Goal: Task Accomplishment & Management: Complete application form

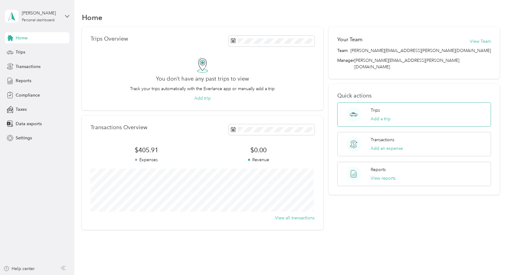
click at [373, 107] on p "Trips" at bounding box center [375, 110] width 9 height 6
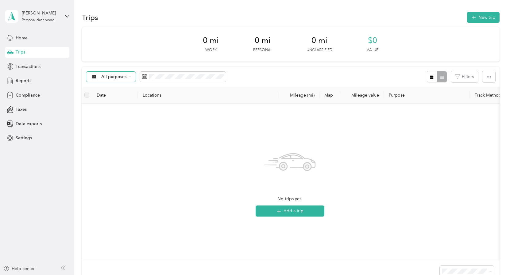
click at [119, 79] on div "All purposes" at bounding box center [111, 77] width 50 height 10
click at [121, 107] on span "Graybar Electric Company, Inc" at bounding box center [131, 109] width 61 height 6
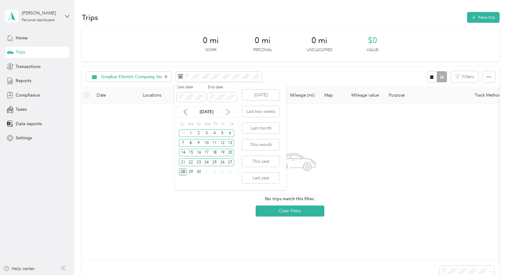
click at [228, 114] on icon at bounding box center [228, 112] width 3 height 6
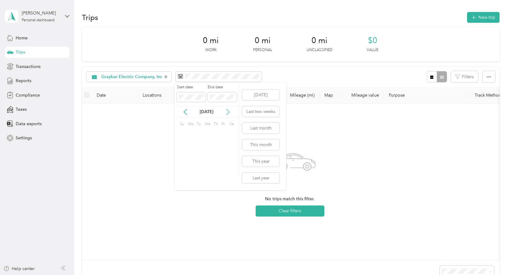
click at [228, 114] on icon at bounding box center [228, 112] width 3 height 6
click at [187, 113] on icon at bounding box center [185, 112] width 6 height 6
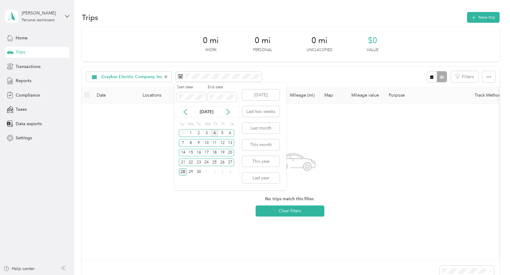
click at [212, 132] on div "4" at bounding box center [215, 133] width 8 height 8
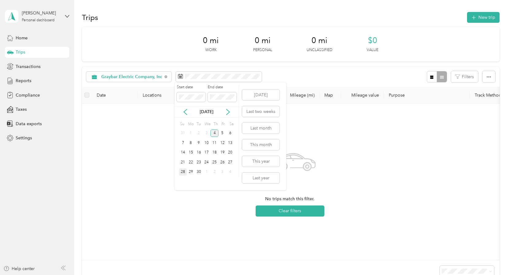
click at [213, 133] on div "4" at bounding box center [215, 133] width 8 height 8
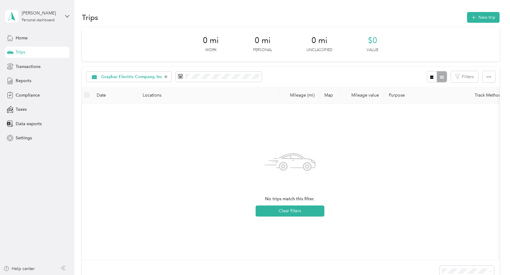
click at [159, 93] on th "Locations" at bounding box center [208, 95] width 141 height 17
click at [304, 95] on th "Mileage (mi)" at bounding box center [299, 95] width 41 height 17
click at [327, 94] on th "Map" at bounding box center [330, 95] width 21 height 17
click at [367, 97] on th "Mileage value" at bounding box center [362, 95] width 43 height 17
click at [157, 77] on span "Graybar Electric Company, Inc" at bounding box center [131, 77] width 61 height 4
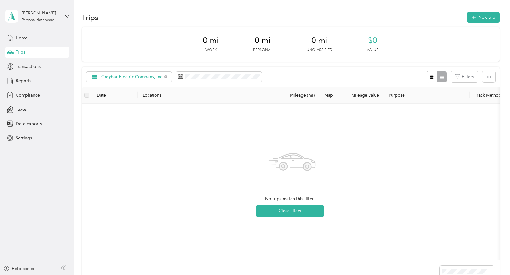
click at [140, 90] on li "All purposes" at bounding box center [130, 85] width 88 height 11
click at [480, 16] on button "New trip" at bounding box center [483, 17] width 33 height 11
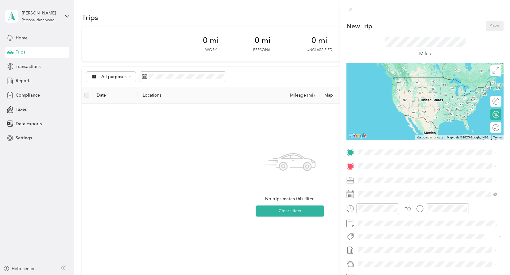
click at [351, 196] on rect at bounding box center [351, 196] width 1 height 1
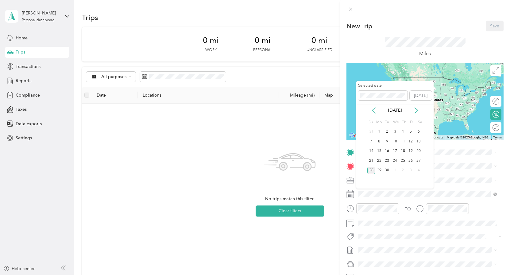
click at [375, 112] on icon at bounding box center [373, 110] width 3 height 6
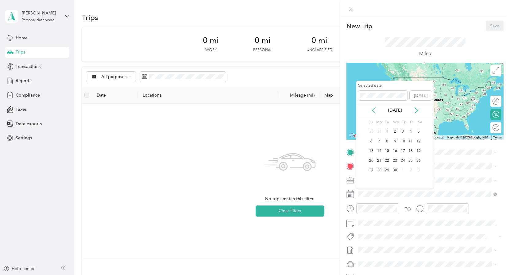
click at [375, 112] on icon at bounding box center [373, 110] width 3 height 6
click at [418, 110] on icon at bounding box center [416, 110] width 3 height 6
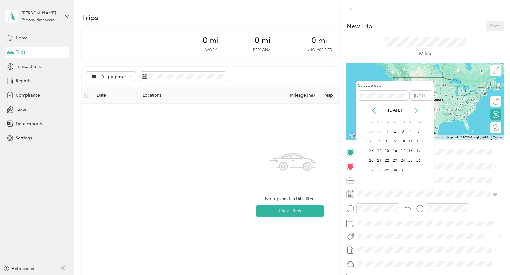
click at [418, 110] on icon at bounding box center [416, 110] width 3 height 6
click at [380, 144] on div "8" at bounding box center [380, 141] width 8 height 8
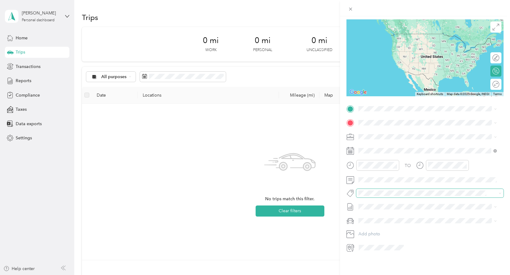
scroll to position [48, 0]
click at [349, 245] on icon at bounding box center [350, 247] width 4 height 5
click at [388, 132] on span at bounding box center [429, 137] width 147 height 10
click at [19, 38] on div "New Trip Save This trip cannot be edited because it is either under review, app…" at bounding box center [255, 137] width 510 height 275
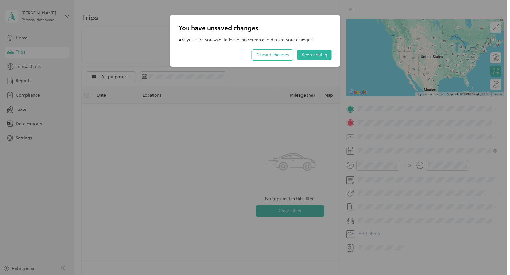
click at [281, 57] on button "Discard changes" at bounding box center [272, 54] width 41 height 11
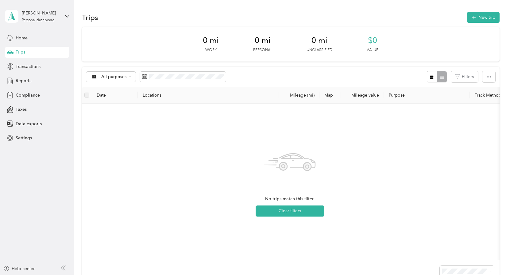
click at [17, 53] on span "Trips" at bounding box center [21, 52] width 10 height 6
click at [482, 17] on button "New trip" at bounding box center [483, 17] width 33 height 11
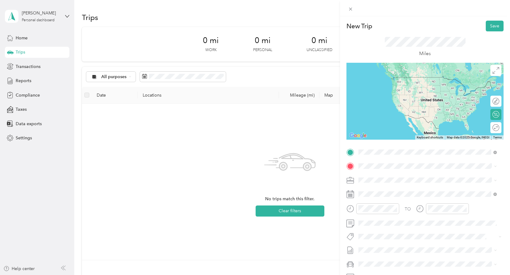
click at [394, 177] on span "[STREET_ADDRESS][US_STATE]" at bounding box center [400, 174] width 61 height 6
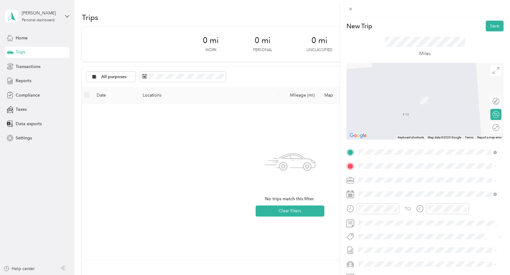
click at [20, 37] on div "New Trip Save This trip cannot be edited because it is either under review, app…" at bounding box center [255, 137] width 510 height 275
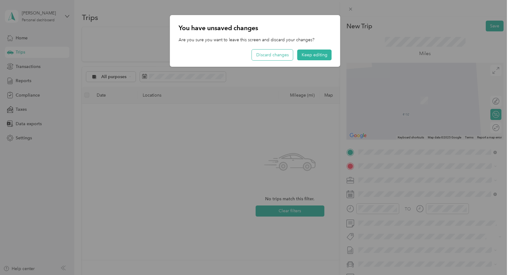
click at [281, 50] on button "Discard changes" at bounding box center [272, 54] width 41 height 11
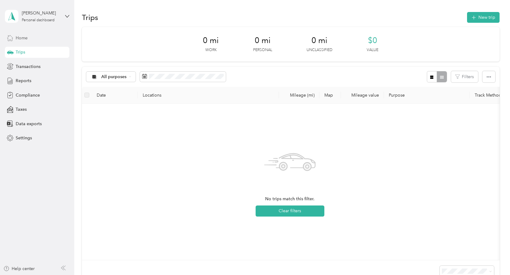
click at [17, 41] on span "Home" at bounding box center [22, 38] width 12 height 6
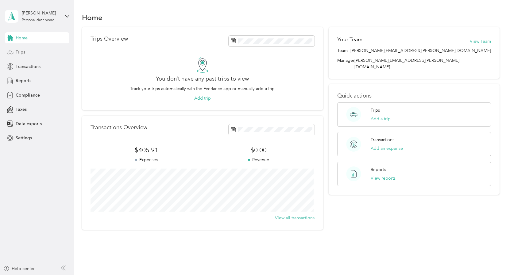
click at [18, 54] on span "Trips" at bounding box center [21, 52] width 10 height 6
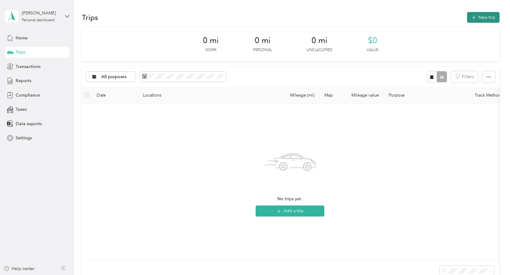
click at [482, 19] on button "New trip" at bounding box center [483, 17] width 33 height 11
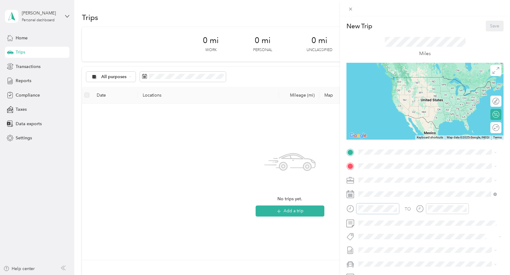
click at [350, 208] on div at bounding box center [373, 208] width 53 height 11
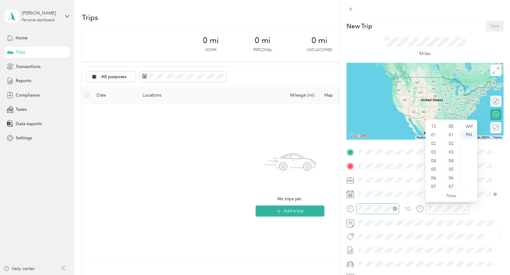
scroll to position [37, 0]
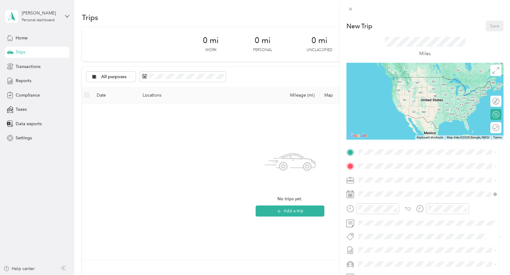
click at [275, 243] on div "New Trip Save This trip cannot be edited because it is either under review, app…" at bounding box center [255, 137] width 510 height 275
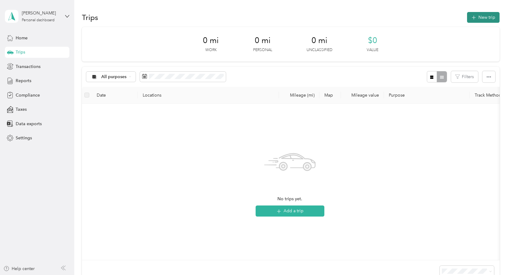
click at [480, 18] on button "New trip" at bounding box center [483, 17] width 33 height 11
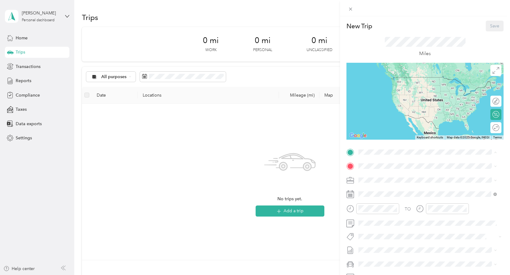
click at [428, 186] on span "[STREET_ADDRESS][US_STATE]" at bounding box center [400, 188] width 61 height 5
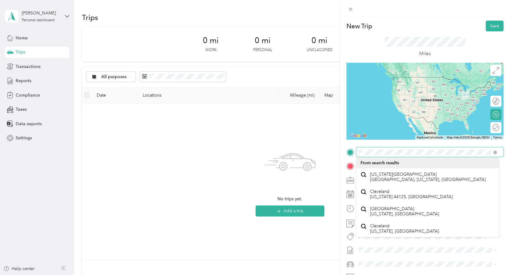
click at [353, 152] on div at bounding box center [425, 152] width 157 height 10
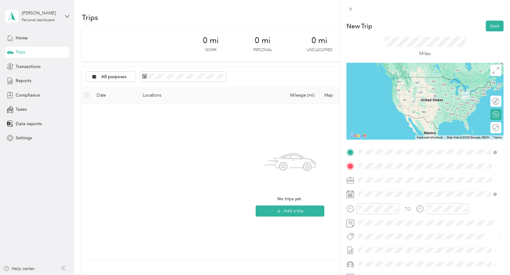
click at [404, 177] on span "[STREET_ADDRESS][US_STATE]" at bounding box center [400, 174] width 61 height 6
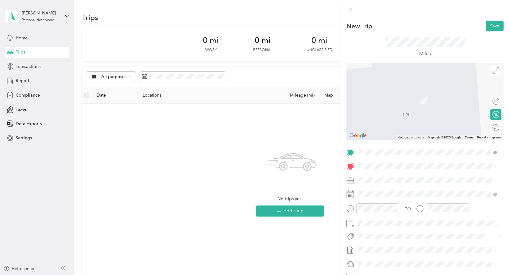
click at [320, 226] on div "New Trip Save This trip cannot be edited because it is either under review, app…" at bounding box center [255, 137] width 510 height 275
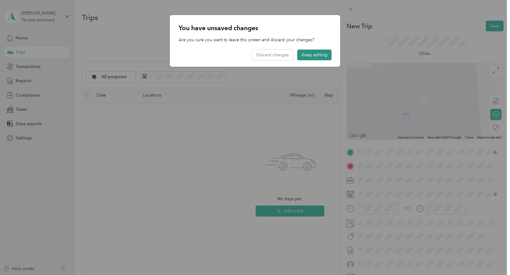
click at [315, 56] on button "Keep editing" at bounding box center [315, 54] width 34 height 11
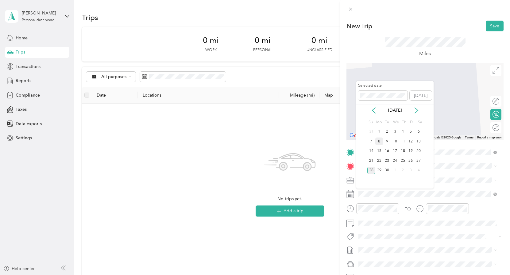
click at [378, 140] on div "8" at bounding box center [380, 141] width 8 height 8
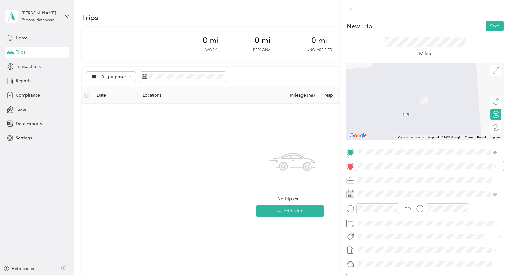
click at [395, 162] on span at bounding box center [429, 166] width 147 height 10
click at [395, 169] on span at bounding box center [429, 166] width 147 height 10
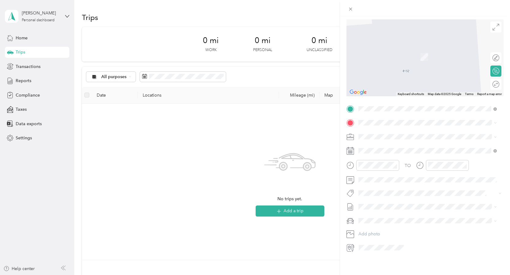
click at [425, 65] on div at bounding box center [425, 57] width 157 height 77
click at [395, 113] on div "TO Add photo" at bounding box center [425, 178] width 157 height 148
click at [434, 234] on div "TO Add photo" at bounding box center [425, 178] width 157 height 148
click at [428, 258] on div "New Trip Save This trip cannot be edited because it is either under review, app…" at bounding box center [425, 153] width 170 height 275
click at [446, 264] on div "New Trip Save This trip cannot be edited because it is either under review, app…" at bounding box center [425, 153] width 170 height 275
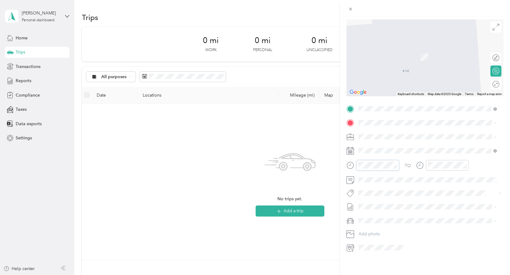
click at [344, 158] on form "New Trip Save This trip cannot be edited because it is either under review, app…" at bounding box center [425, 114] width 170 height 275
click at [336, 151] on div "New Trip Save This trip cannot be edited because it is either under review, app…" at bounding box center [255, 137] width 510 height 275
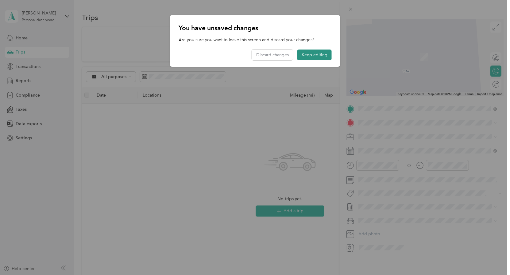
click at [319, 53] on button "Keep editing" at bounding box center [315, 54] width 34 height 11
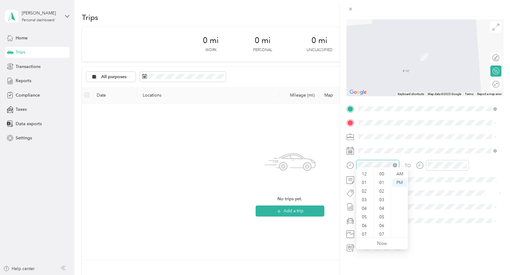
scroll to position [37, 0]
click at [456, 134] on span at bounding box center [429, 137] width 147 height 10
click at [392, 140] on span "[STREET_ADDRESS][US_STATE]" at bounding box center [400, 140] width 61 height 6
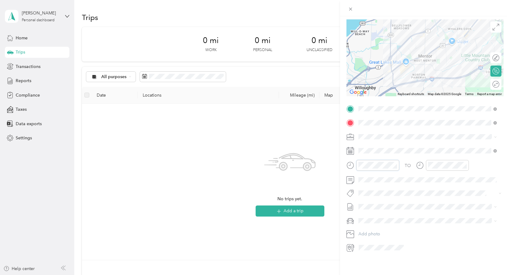
click at [351, 160] on div at bounding box center [373, 165] width 53 height 11
click at [348, 160] on div at bounding box center [373, 165] width 53 height 11
drag, startPoint x: 437, startPoint y: 246, endPoint x: 433, endPoint y: 237, distance: 9.5
click at [437, 246] on div at bounding box center [430, 247] width 147 height 10
click at [395, 163] on icon "close-circle" at bounding box center [395, 165] width 4 height 4
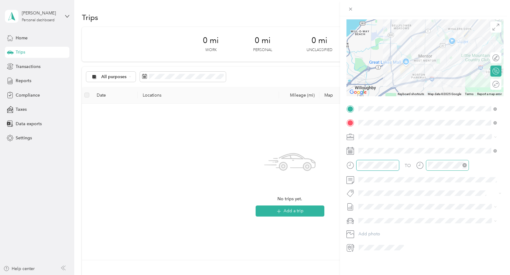
click at [464, 163] on icon "close-circle" at bounding box center [465, 165] width 4 height 4
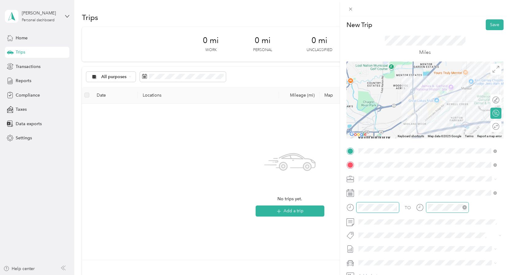
scroll to position [0, 0]
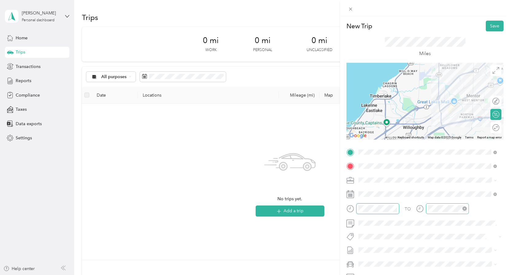
click at [465, 208] on icon "close-circle" at bounding box center [465, 208] width 4 height 4
click at [492, 25] on button "Save" at bounding box center [495, 26] width 18 height 11
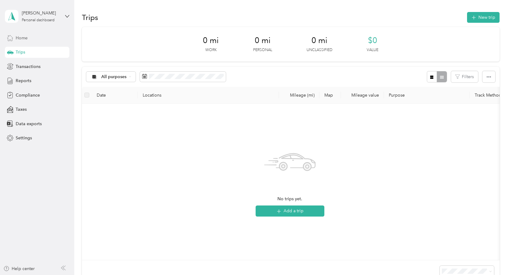
click at [19, 39] on span "Home" at bounding box center [22, 38] width 12 height 6
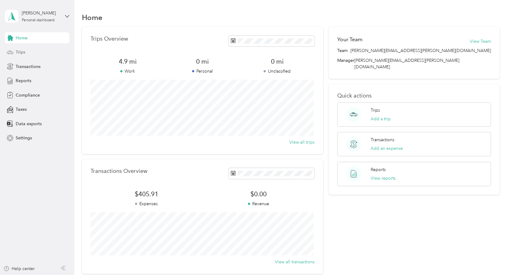
click at [19, 52] on span "Trips" at bounding box center [21, 52] width 10 height 6
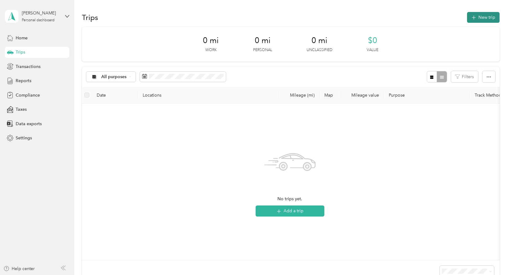
click at [487, 17] on button "New trip" at bounding box center [483, 17] width 33 height 11
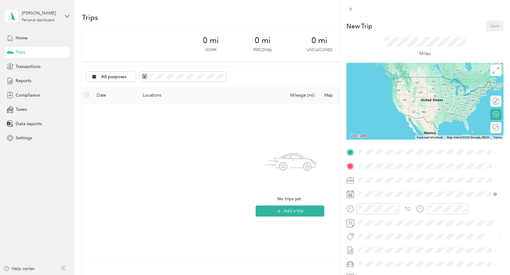
click at [20, 49] on div "New Trip Save This trip cannot be edited because it is either under review, app…" at bounding box center [255, 137] width 510 height 275
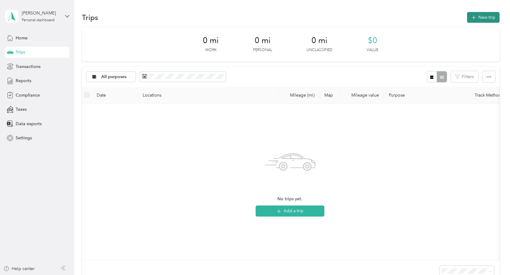
click at [480, 17] on button "New trip" at bounding box center [483, 17] width 33 height 11
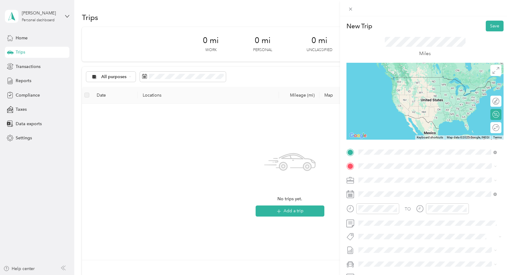
click at [387, 175] on span "[STREET_ADDRESS][US_STATE]" at bounding box center [400, 174] width 61 height 6
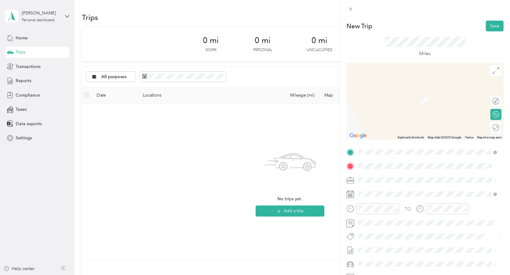
click at [253, 208] on div "New Trip Save This trip cannot be edited because it is either under review, app…" at bounding box center [255, 137] width 510 height 275
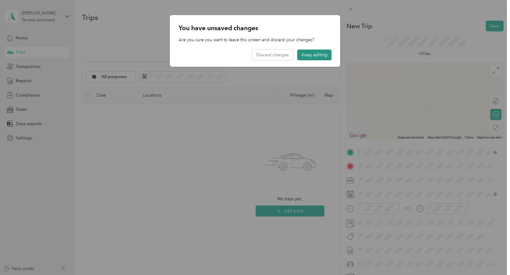
click at [309, 58] on button "Keep editing" at bounding box center [315, 54] width 34 height 11
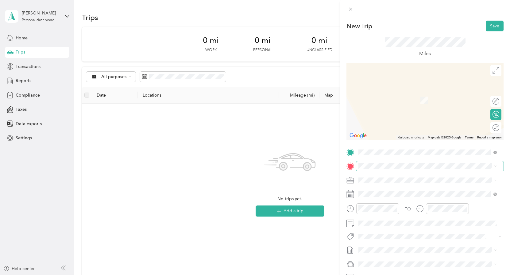
click at [404, 163] on span at bounding box center [429, 166] width 147 height 10
click at [383, 195] on li "[STREET_ADDRESS][US_STATE]" at bounding box center [427, 188] width 143 height 13
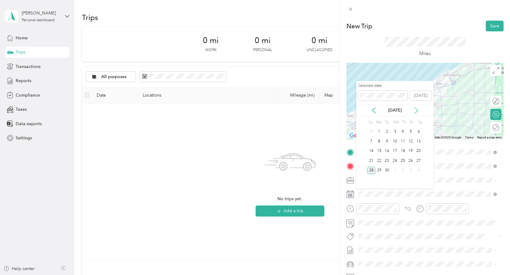
click at [415, 110] on icon at bounding box center [417, 110] width 6 height 6
click at [372, 110] on icon at bounding box center [373, 110] width 3 height 6
click at [382, 143] on div "8" at bounding box center [380, 141] width 8 height 8
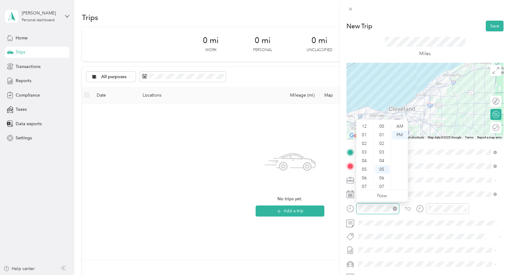
scroll to position [43, 0]
click at [464, 209] on icon "close-circle" at bounding box center [465, 208] width 4 height 4
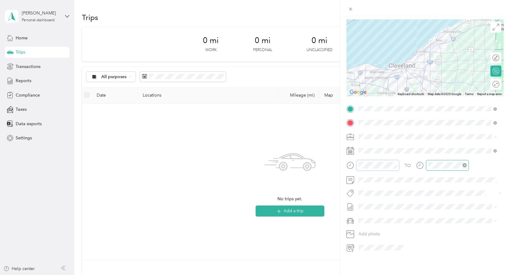
scroll to position [0, 0]
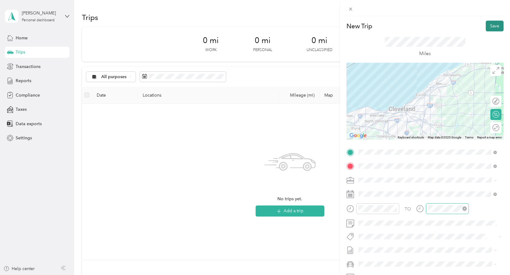
click at [486, 27] on button "Save" at bounding box center [495, 26] width 18 height 11
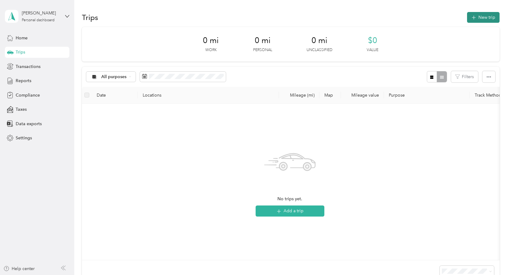
click at [483, 18] on button "New trip" at bounding box center [483, 17] width 33 height 11
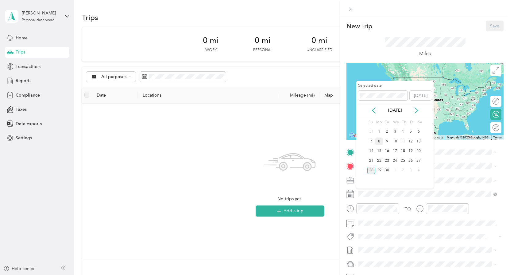
click at [381, 142] on div "8" at bounding box center [380, 141] width 8 height 8
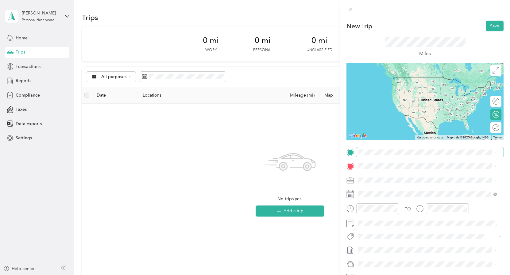
click at [387, 154] on span at bounding box center [429, 152] width 147 height 10
click at [388, 173] on span "[STREET_ADDRESS][US_STATE]" at bounding box center [400, 174] width 61 height 6
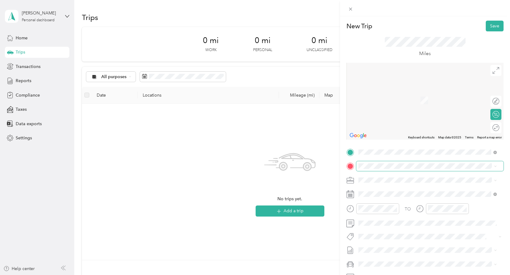
click at [387, 162] on span at bounding box center [429, 166] width 147 height 10
click at [398, 187] on span "[STREET_ADDRESS][US_STATE]" at bounding box center [400, 185] width 61 height 6
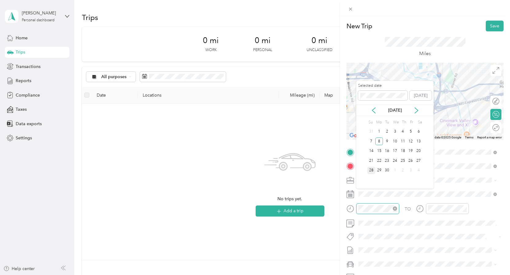
scroll to position [95, 0]
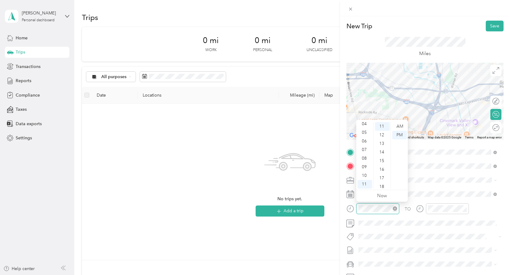
click at [396, 209] on icon "close-circle" at bounding box center [395, 208] width 4 height 4
click at [466, 208] on icon "close-circle" at bounding box center [465, 208] width 4 height 4
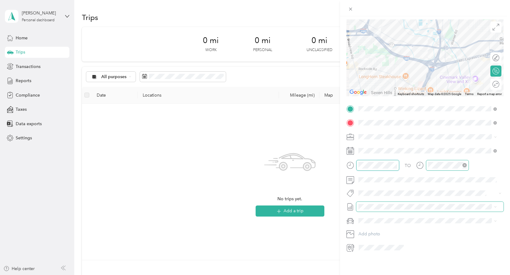
scroll to position [0, 0]
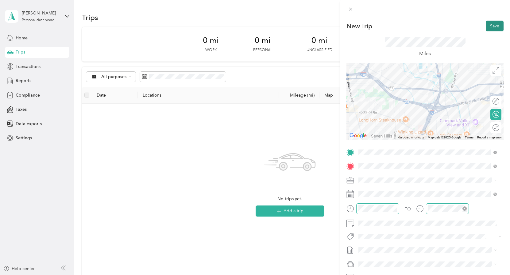
click at [490, 25] on button "Save" at bounding box center [495, 26] width 18 height 11
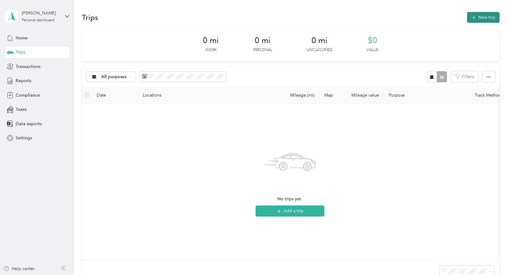
click at [486, 19] on button "New trip" at bounding box center [483, 17] width 33 height 11
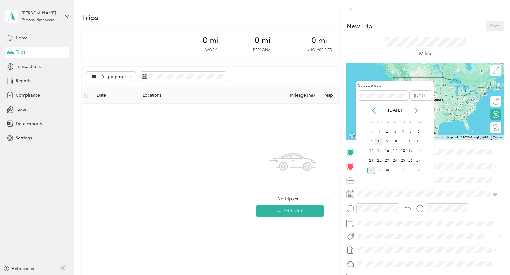
click at [380, 142] on div "8" at bounding box center [380, 141] width 8 height 8
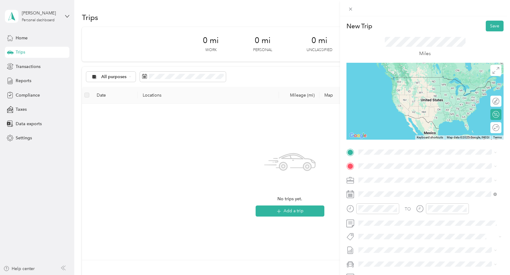
click at [399, 176] on span "[STREET_ADDRESS][US_STATE]" at bounding box center [400, 173] width 61 height 6
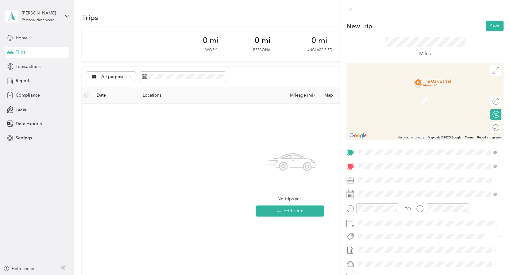
click at [384, 188] on span "[STREET_ADDRESS][US_STATE]" at bounding box center [400, 188] width 61 height 6
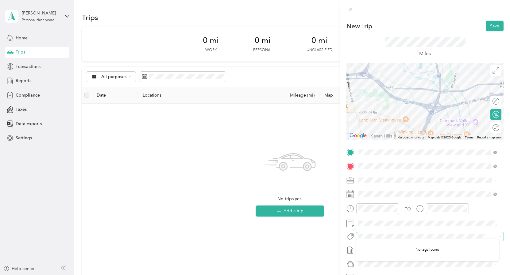
click at [411, 274] on div "New Trip Save This trip cannot be edited because it is either under review, app…" at bounding box center [253, 275] width 507 height 0
click at [395, 208] on icon "close-circle" at bounding box center [395, 208] width 4 height 4
click at [464, 208] on icon "close-circle" at bounding box center [465, 208] width 4 height 4
click at [492, 25] on button "Save" at bounding box center [495, 26] width 18 height 11
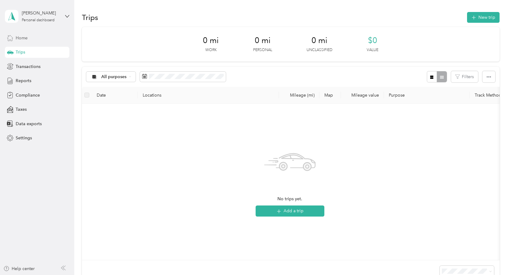
click at [19, 38] on span "Home" at bounding box center [22, 38] width 12 height 6
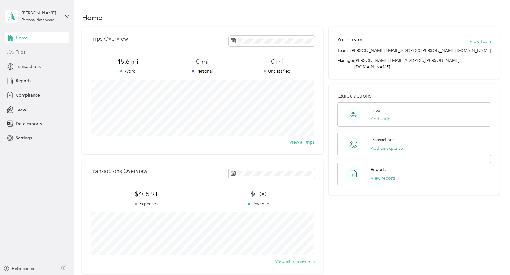
click at [18, 53] on span "Trips" at bounding box center [21, 52] width 10 height 6
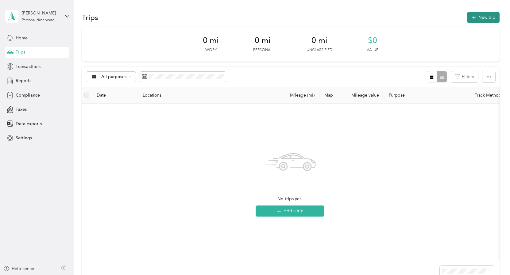
click at [485, 19] on button "New trip" at bounding box center [483, 17] width 33 height 11
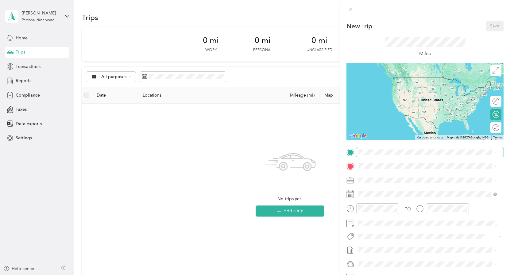
click at [384, 154] on span at bounding box center [429, 152] width 147 height 10
click at [392, 173] on span "[STREET_ADDRESS][US_STATE]" at bounding box center [400, 174] width 61 height 6
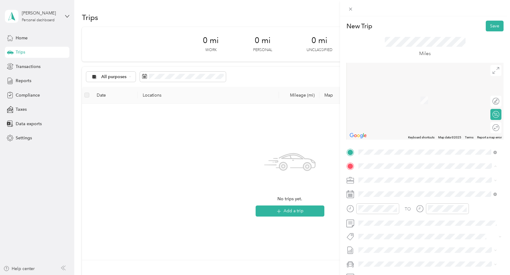
click at [397, 188] on div "TEAM Graybar [GEOGRAPHIC_DATA], [GEOGRAPHIC_DATA]" at bounding box center [432, 192] width 125 height 11
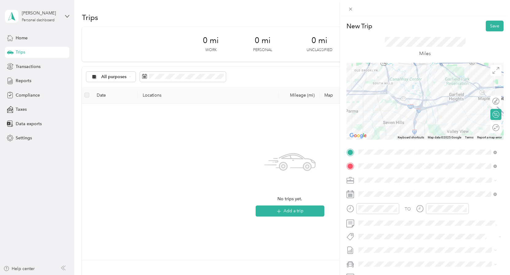
drag, startPoint x: 426, startPoint y: 92, endPoint x: 420, endPoint y: 101, distance: 10.9
click at [420, 101] on div at bounding box center [425, 101] width 157 height 77
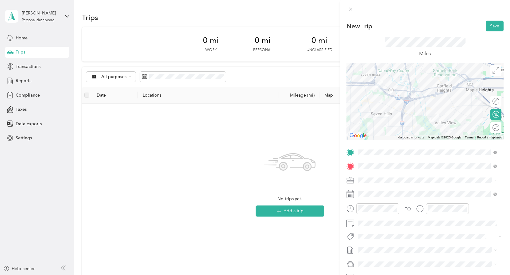
drag, startPoint x: 431, startPoint y: 99, endPoint x: 418, endPoint y: 92, distance: 15.2
click at [418, 92] on div at bounding box center [425, 101] width 157 height 77
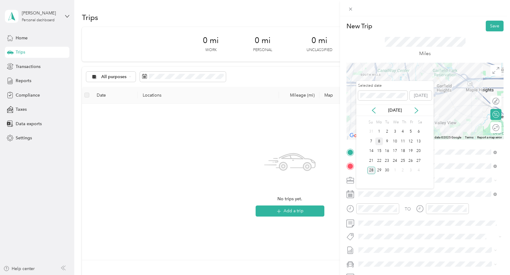
click at [377, 142] on div "8" at bounding box center [380, 141] width 8 height 8
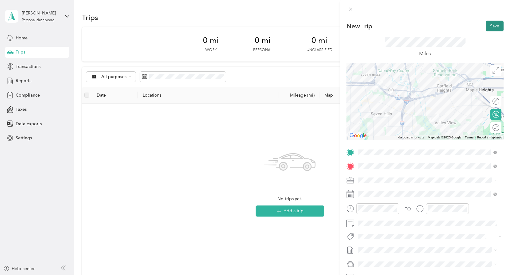
click at [486, 26] on button "Save" at bounding box center [495, 26] width 18 height 11
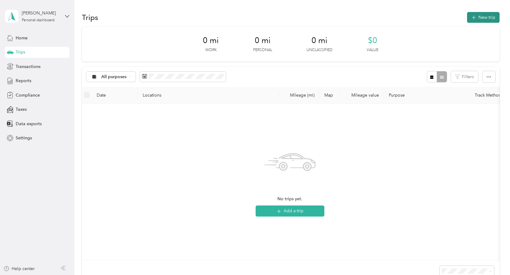
click at [483, 16] on button "New trip" at bounding box center [483, 17] width 33 height 11
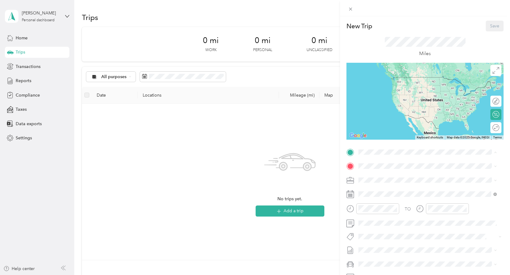
click at [402, 178] on div "TEAM Graybar [GEOGRAPHIC_DATA], [GEOGRAPHIC_DATA]" at bounding box center [432, 178] width 125 height 11
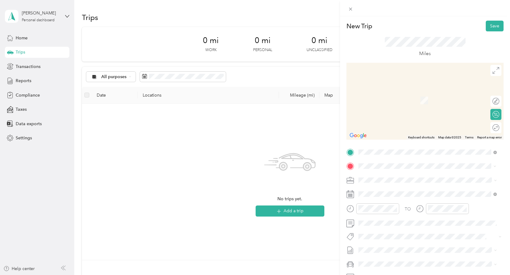
click at [369, 189] on div "[STREET_ADDRESS][US_STATE]" at bounding box center [428, 188] width 134 height 8
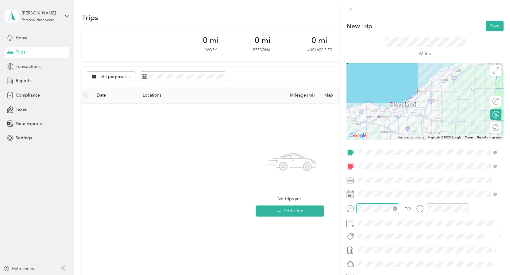
click at [395, 209] on icon "close-circle" at bounding box center [395, 208] width 4 height 4
drag, startPoint x: 464, startPoint y: 208, endPoint x: 418, endPoint y: 202, distance: 46.7
click at [464, 208] on icon "close-circle" at bounding box center [465, 208] width 4 height 4
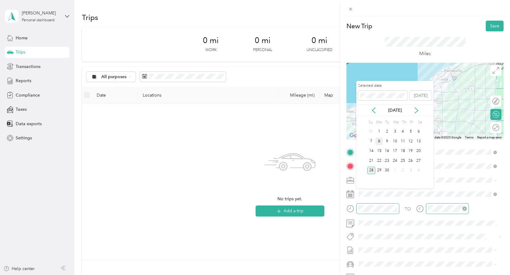
click at [382, 142] on div "8" at bounding box center [380, 141] width 8 height 8
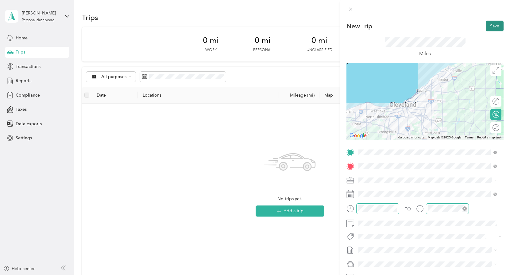
click at [489, 25] on button "Save" at bounding box center [495, 26] width 18 height 11
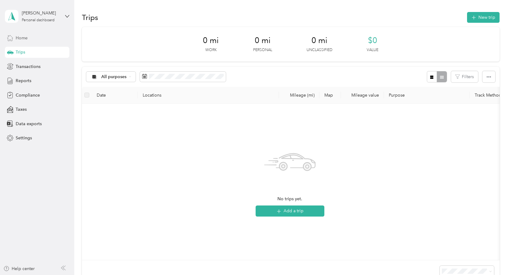
click at [21, 35] on span "Home" at bounding box center [22, 38] width 12 height 6
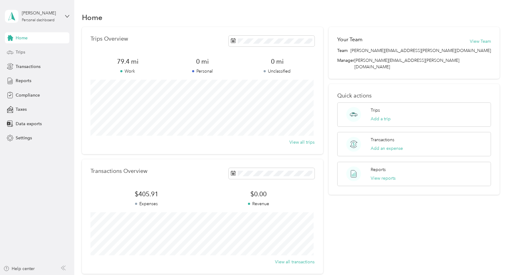
click at [17, 52] on span "Trips" at bounding box center [21, 52] width 10 height 6
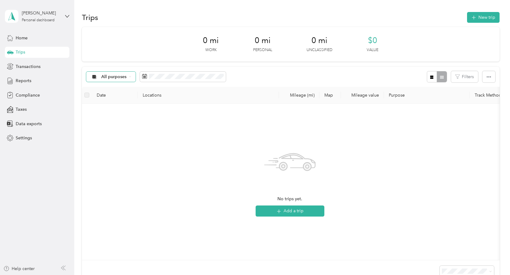
click at [126, 79] on div "All purposes" at bounding box center [111, 77] width 50 height 10
click at [119, 109] on span "Graybar Electric Company, Inc" at bounding box center [131, 109] width 61 height 6
click at [159, 78] on span "Graybar Electric Company, Inc" at bounding box center [131, 77] width 61 height 4
click at [139, 90] on ol "All purposes Unclassified Graybar Electric Company, Inc Personal" at bounding box center [130, 103] width 88 height 43
click at [139, 146] on div "No trips match this filter. Clear filters" at bounding box center [290, 181] width 407 height 146
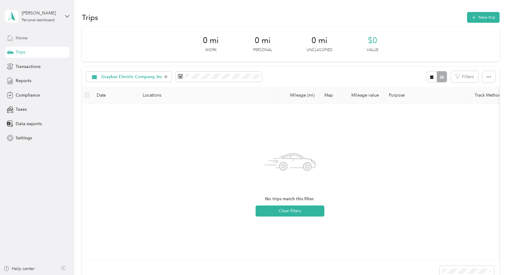
click at [19, 37] on span "Home" at bounding box center [22, 38] width 12 height 6
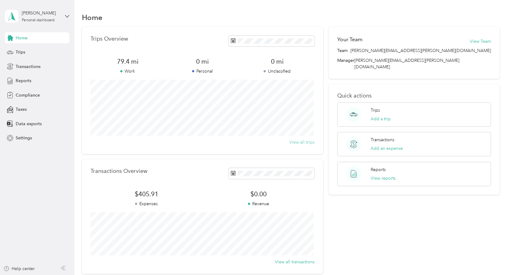
click at [303, 143] on button "View all trips" at bounding box center [302, 142] width 25 height 6
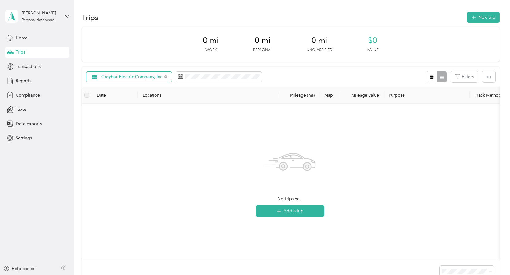
click at [145, 75] on span "Graybar Electric Company, Inc" at bounding box center [131, 77] width 61 height 4
click at [118, 88] on span "All purposes" at bounding box center [135, 86] width 69 height 6
click at [123, 78] on span "All purposes" at bounding box center [113, 77] width 25 height 4
click at [122, 107] on span "Graybar Electric Company, Inc" at bounding box center [131, 107] width 61 height 6
click at [487, 77] on icon "button" at bounding box center [489, 76] width 4 height 1
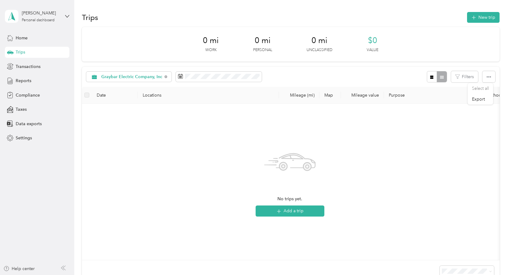
click at [445, 131] on div "No trips yet. Add a trip" at bounding box center [290, 181] width 407 height 146
